Goal: Task Accomplishment & Management: Manage account settings

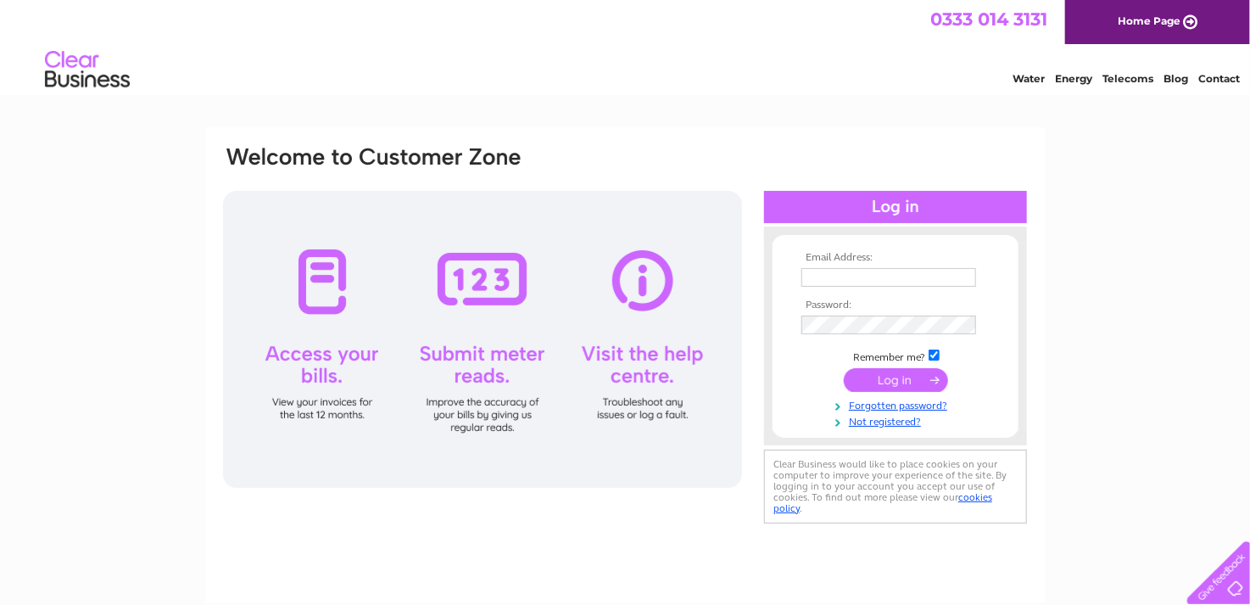
type input "julie@jprecruit.co.uk"
click at [895, 377] on input "submit" at bounding box center [896, 380] width 104 height 24
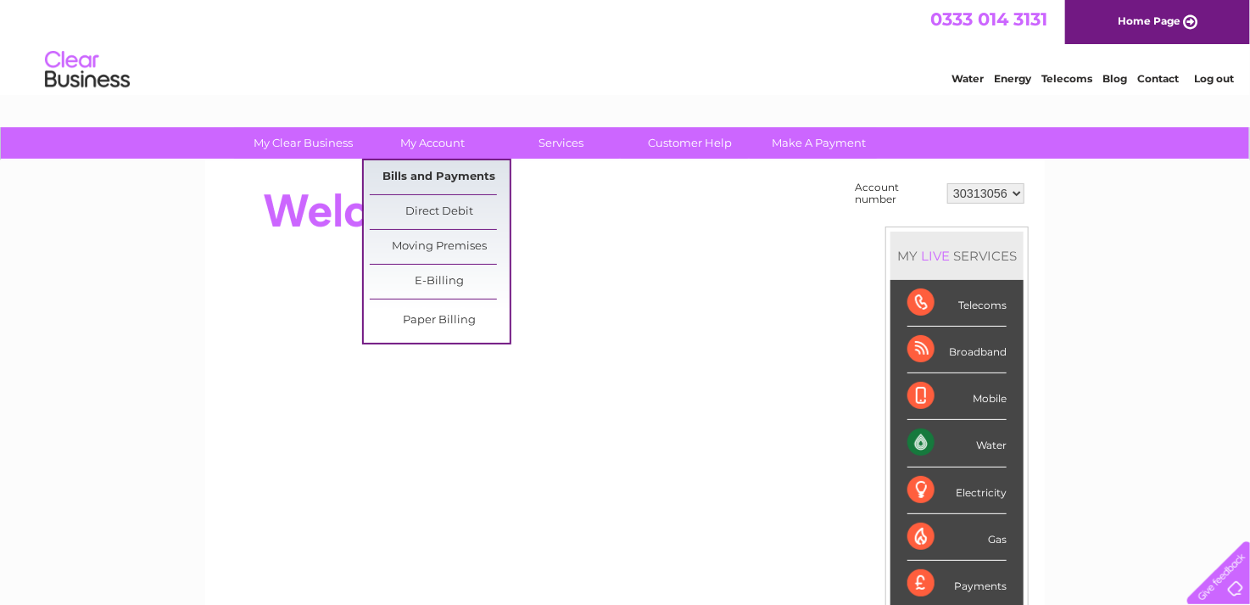
click at [441, 176] on link "Bills and Payments" at bounding box center [440, 177] width 140 height 34
